Goal: Information Seeking & Learning: Check status

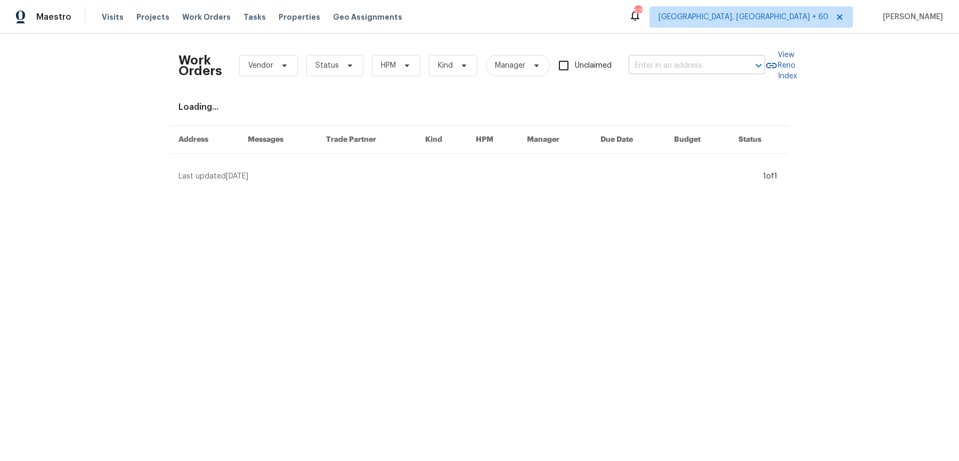
click at [670, 60] on input "text" at bounding box center [681, 66] width 107 height 17
paste input "[STREET_ADDRESS]"
type input "[STREET_ADDRESS]"
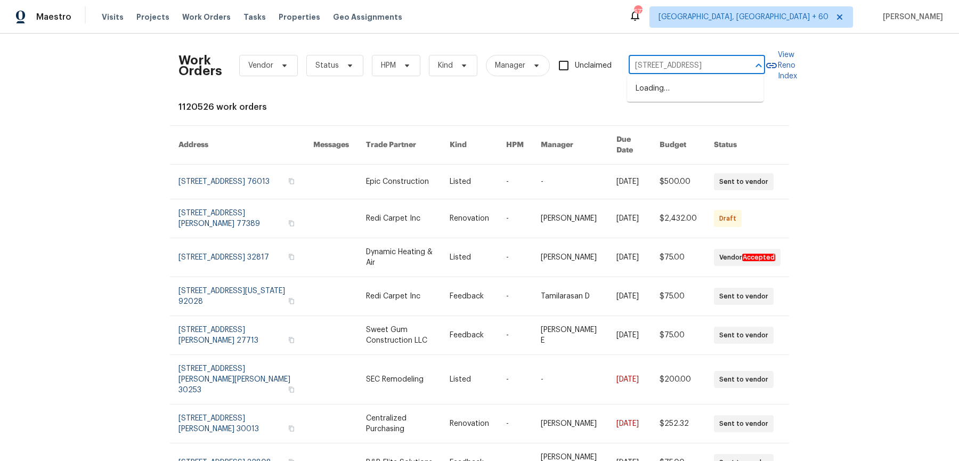
scroll to position [0, 11]
click at [666, 88] on li "[STREET_ADDRESS]" at bounding box center [695, 89] width 136 height 18
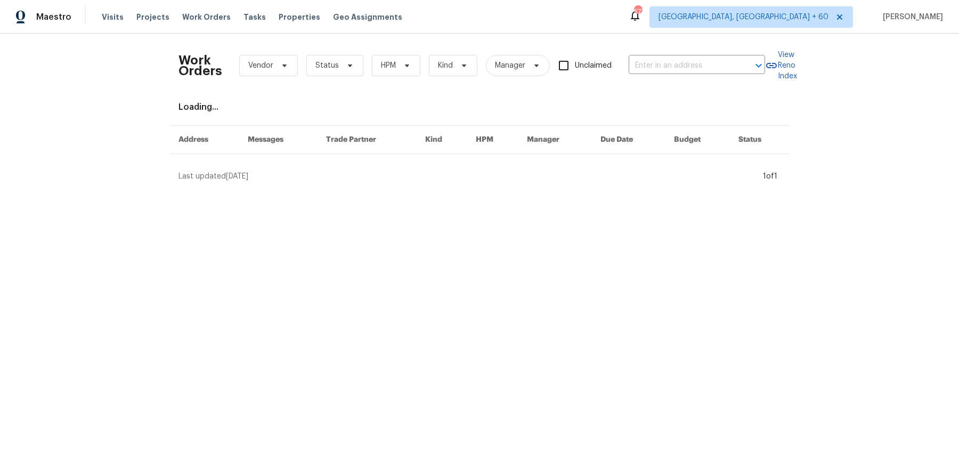
type input "[STREET_ADDRESS]"
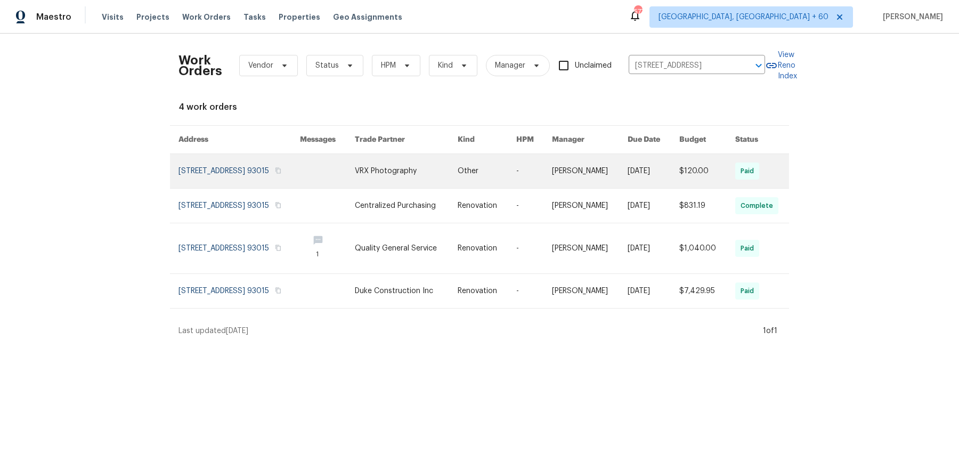
click at [568, 167] on link at bounding box center [590, 171] width 76 height 34
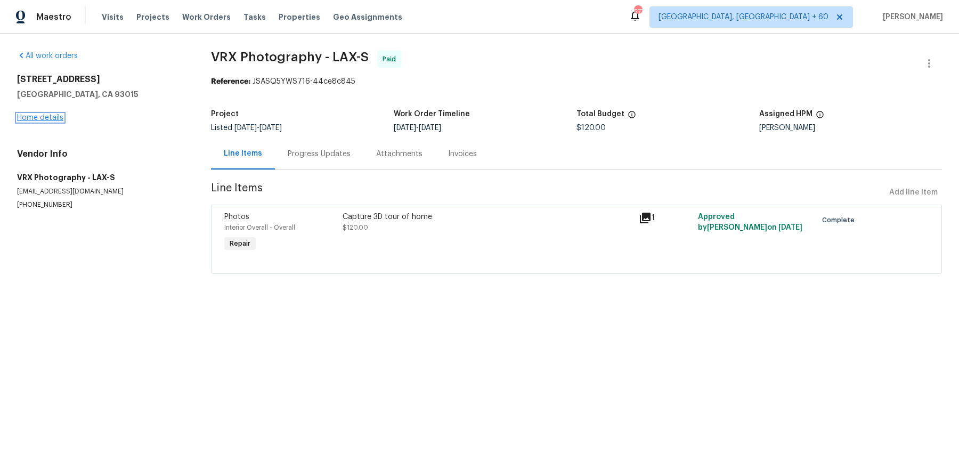
click at [37, 114] on link "Home details" at bounding box center [40, 117] width 46 height 7
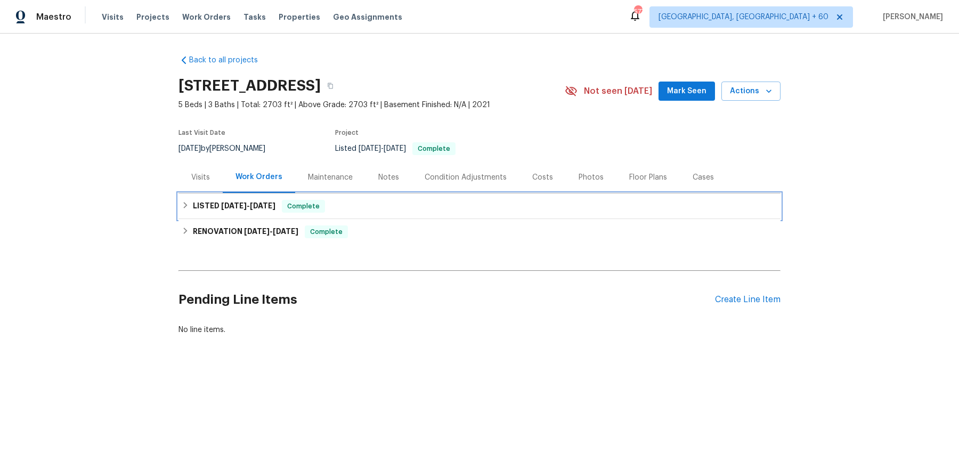
click at [339, 200] on div "LISTED [DATE] - [DATE] Complete" at bounding box center [479, 206] width 602 height 26
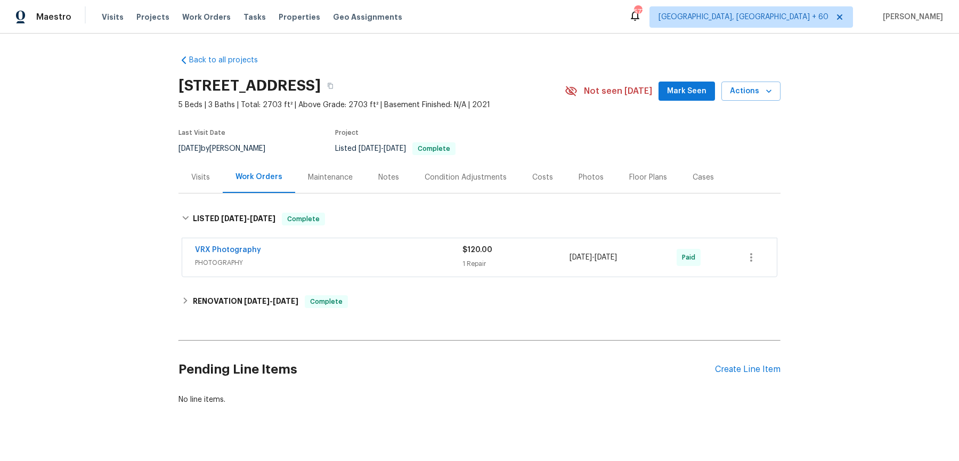
click at [329, 257] on div "VRX Photography" at bounding box center [328, 250] width 267 height 13
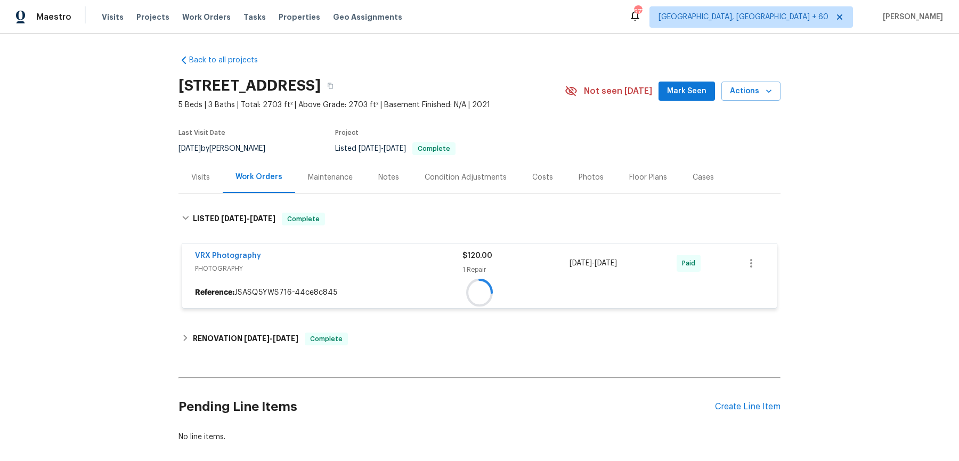
scroll to position [63, 0]
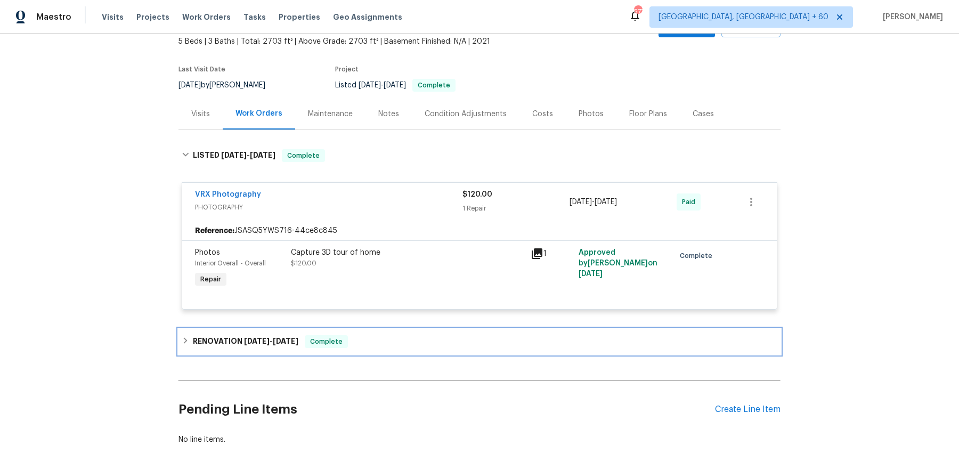
click at [307, 334] on div "RENOVATION [DATE] - [DATE] Complete" at bounding box center [479, 342] width 602 height 26
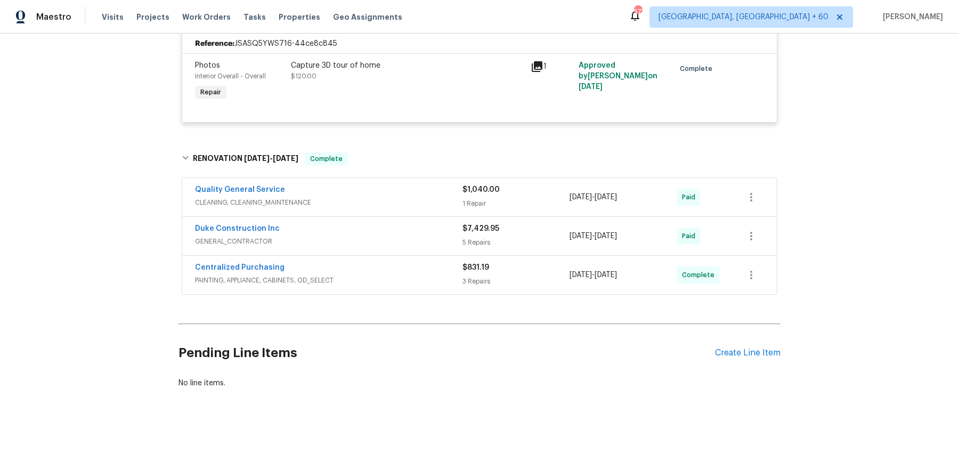
click at [397, 206] on span "CLEANING, CLEANING_MAINTENANCE" at bounding box center [328, 202] width 267 height 11
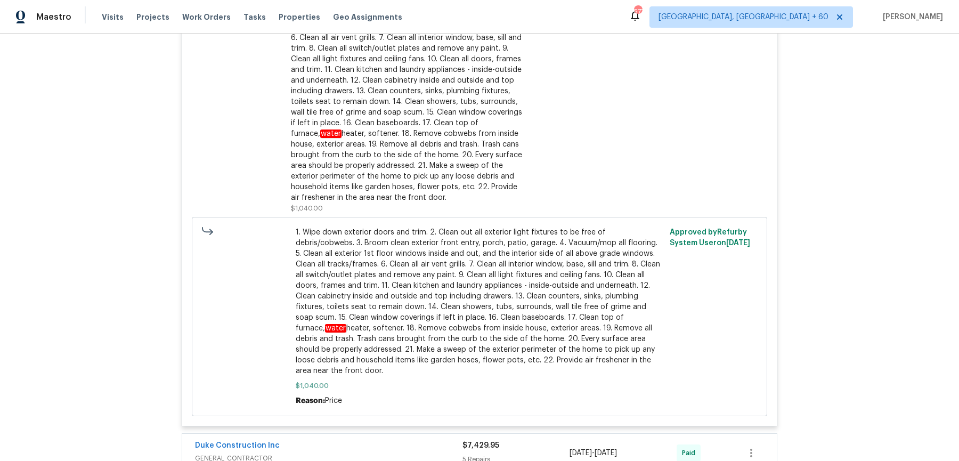
scroll to position [743, 0]
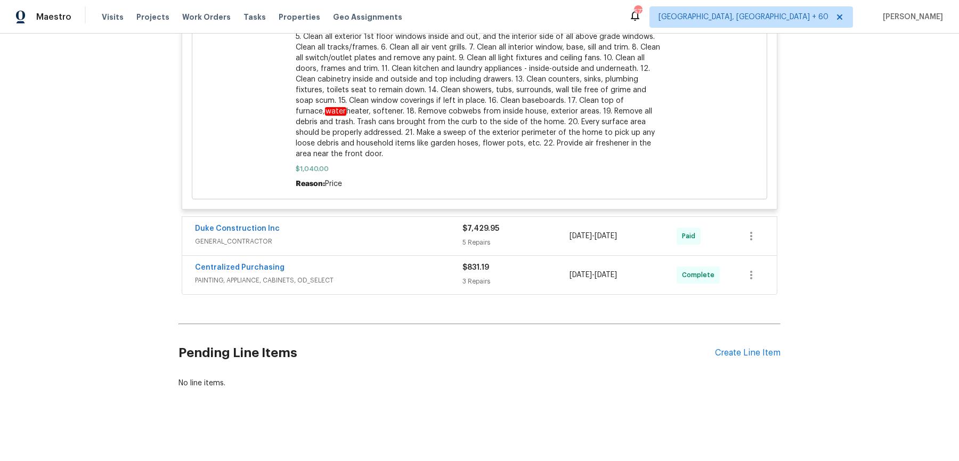
click at [394, 217] on div "Duke Construction Inc GENERAL_CONTRACTOR $7,429.95 5 Repairs [DATE] - [DATE] Pa…" at bounding box center [479, 235] width 595 height 39
click at [384, 235] on div "Duke Construction Inc" at bounding box center [328, 229] width 267 height 13
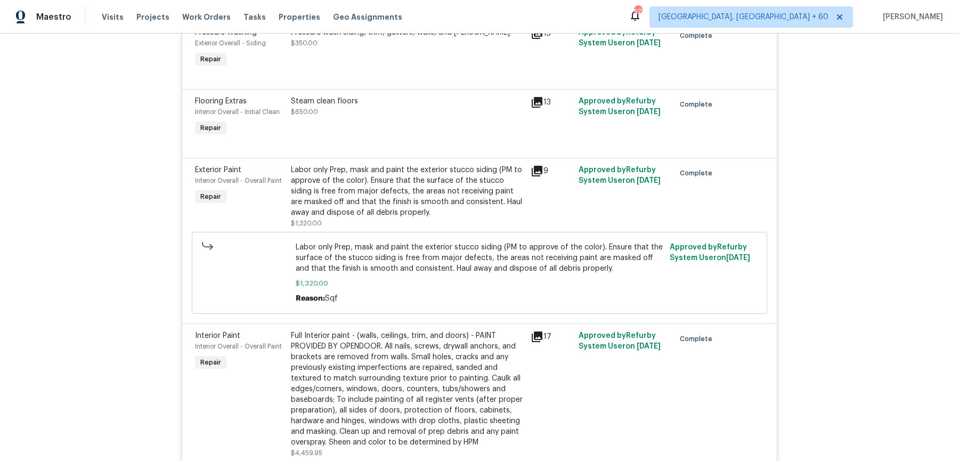
scroll to position [1351, 0]
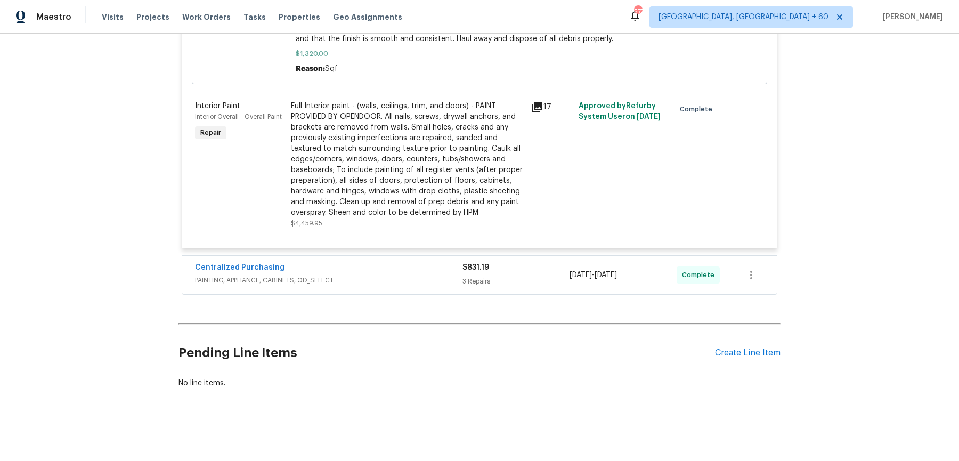
click at [372, 275] on div "Centralized Purchasing" at bounding box center [328, 268] width 267 height 13
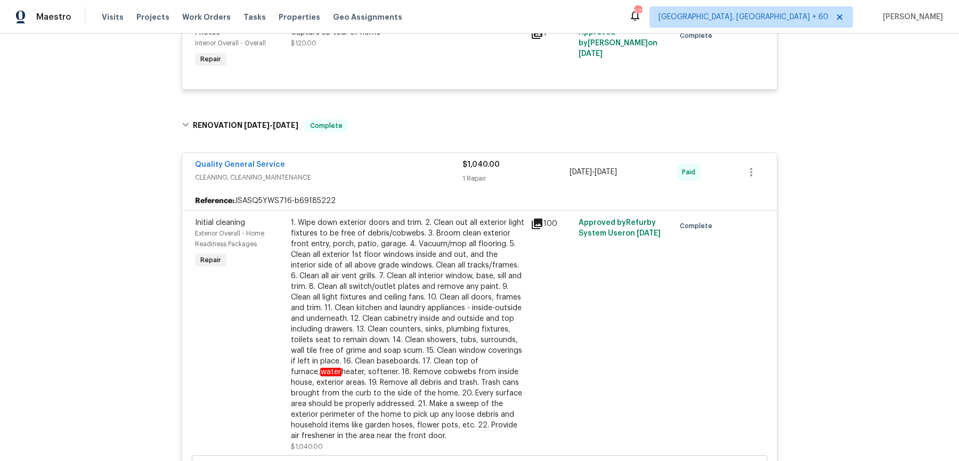
scroll to position [0, 0]
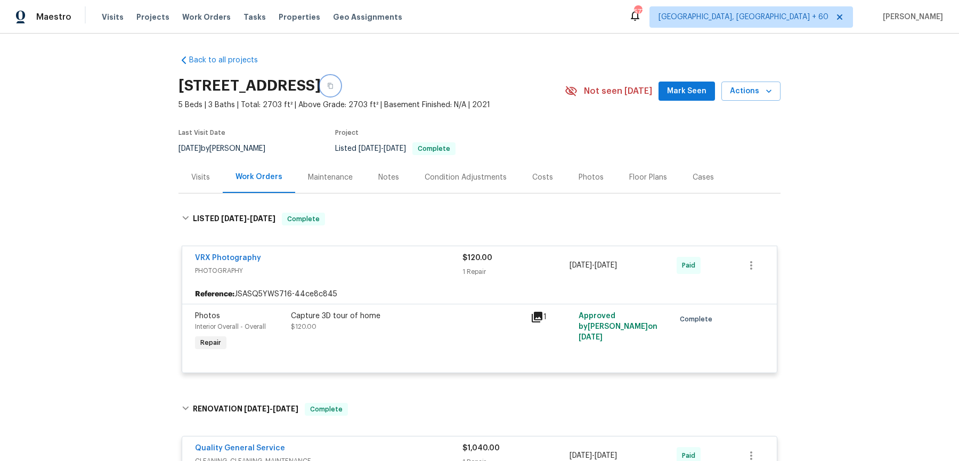
click at [340, 89] on button "button" at bounding box center [330, 85] width 19 height 19
